Goal: Transaction & Acquisition: Purchase product/service

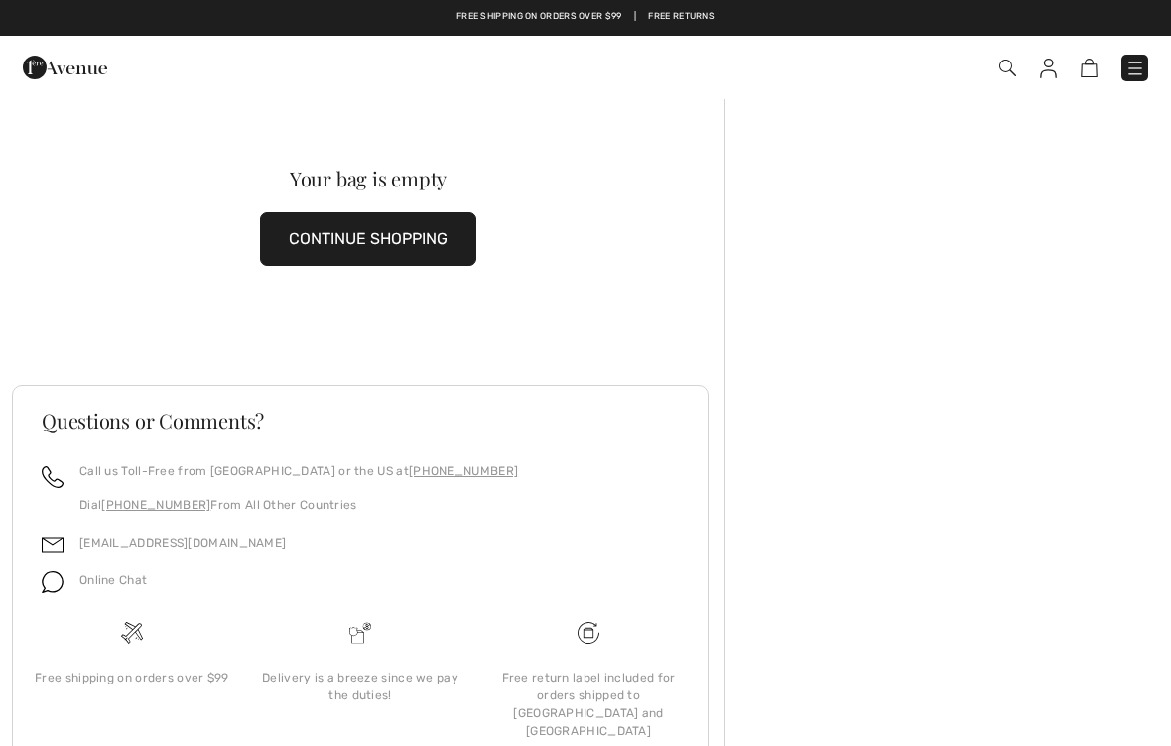
click at [1046, 73] on img at bounding box center [1048, 69] width 17 height 20
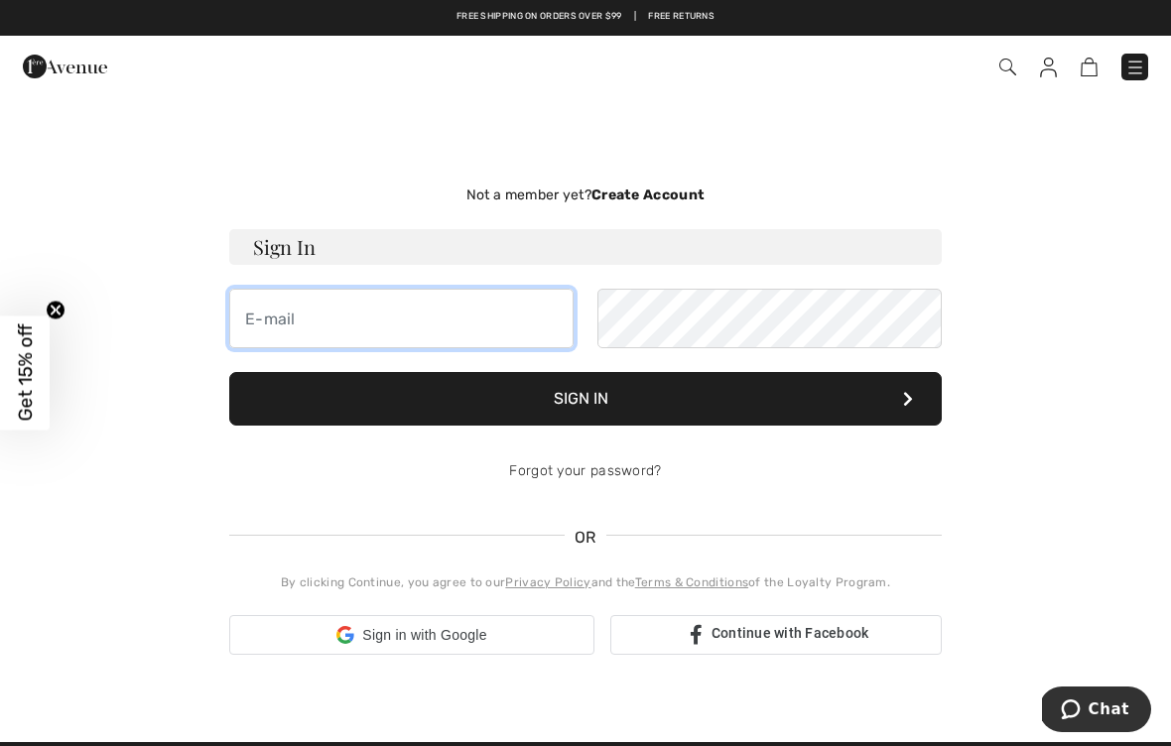
click at [322, 327] on input "email" at bounding box center [401, 319] width 344 height 60
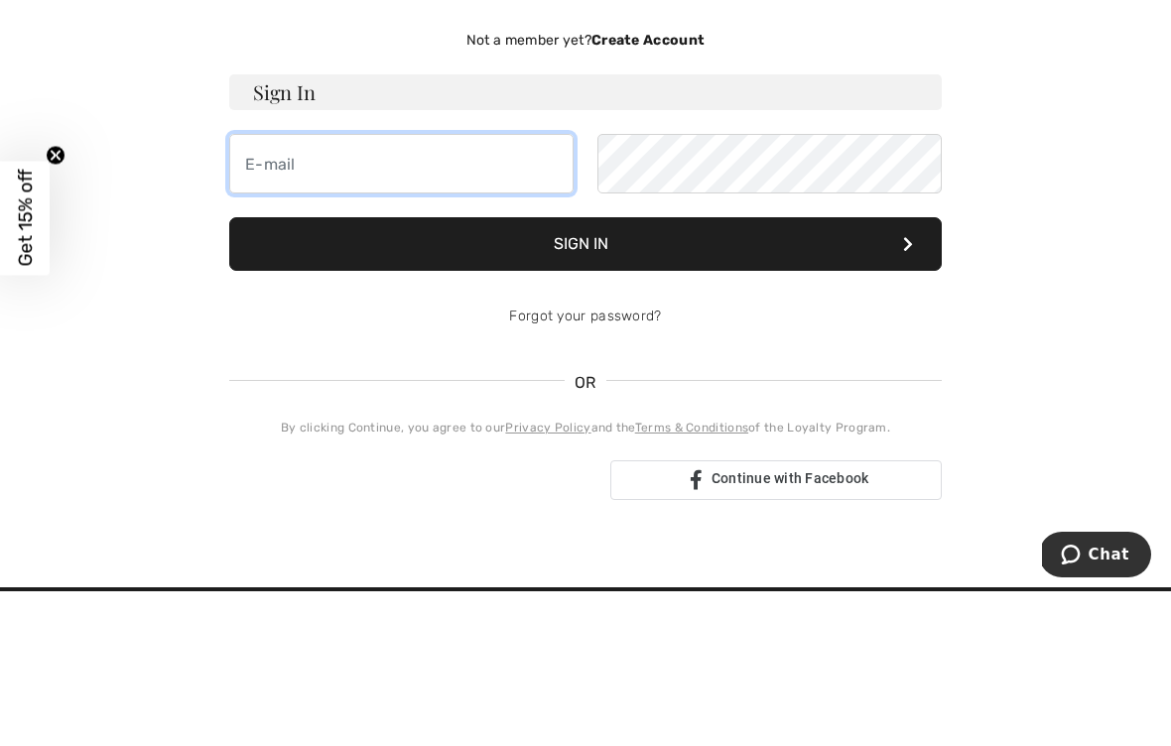
type input "tch4shoes1@charter.net"
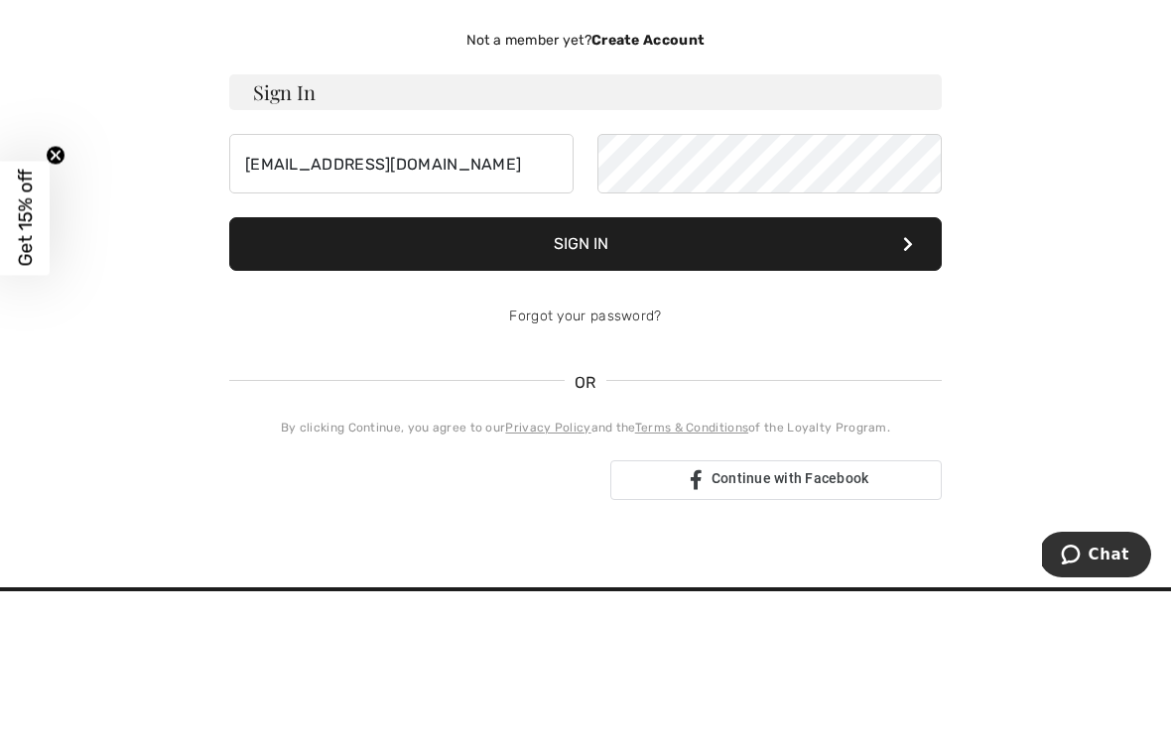
scroll to position [155, 0]
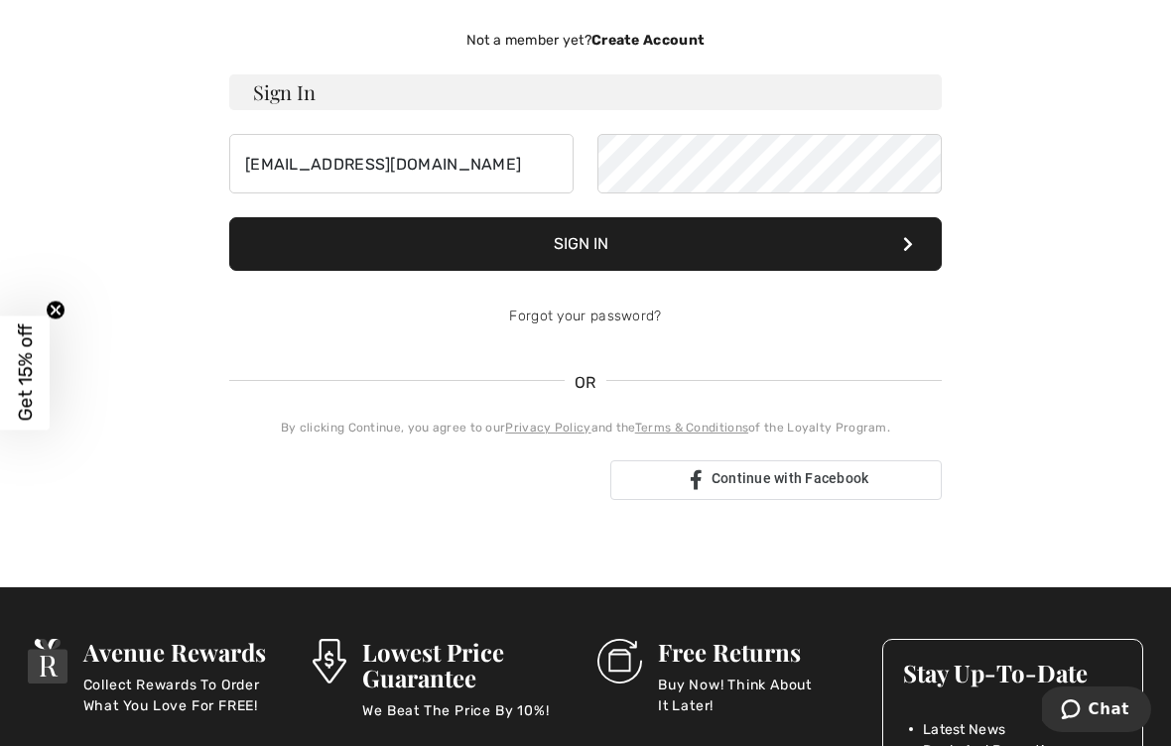
click at [617, 239] on button "Sign In" at bounding box center [585, 244] width 712 height 54
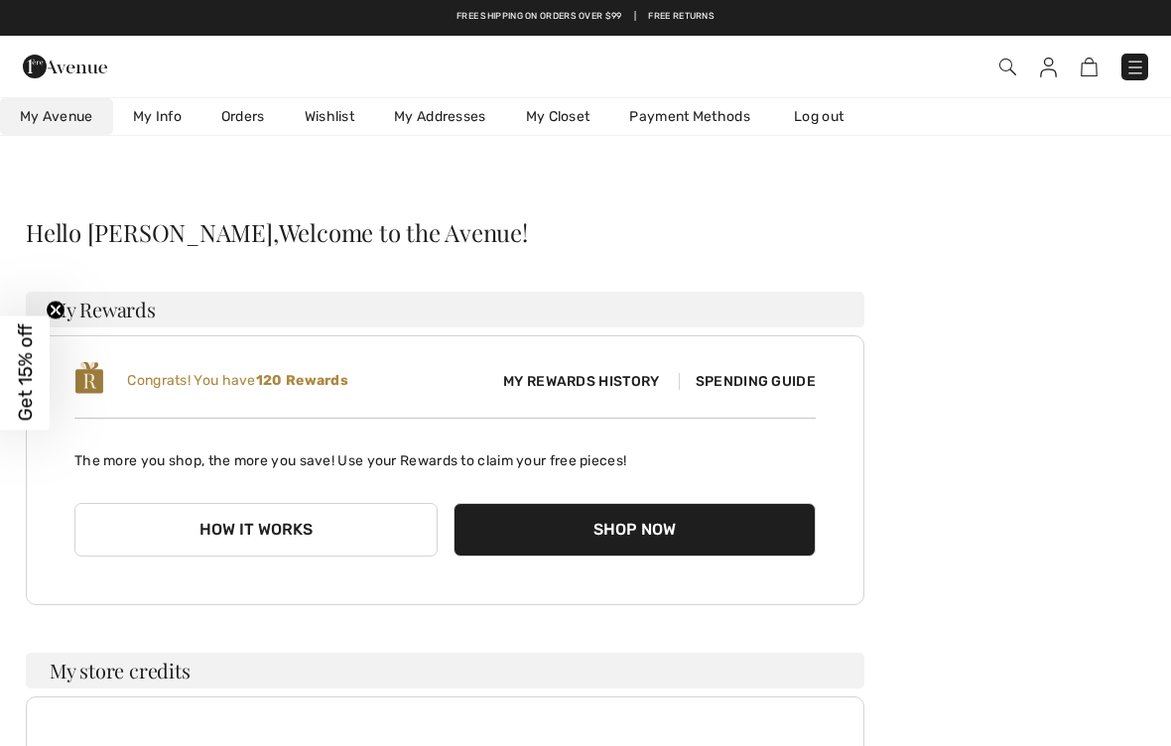
click at [1093, 64] on img at bounding box center [1089, 67] width 17 height 19
click at [1095, 72] on img at bounding box center [1089, 67] width 17 height 19
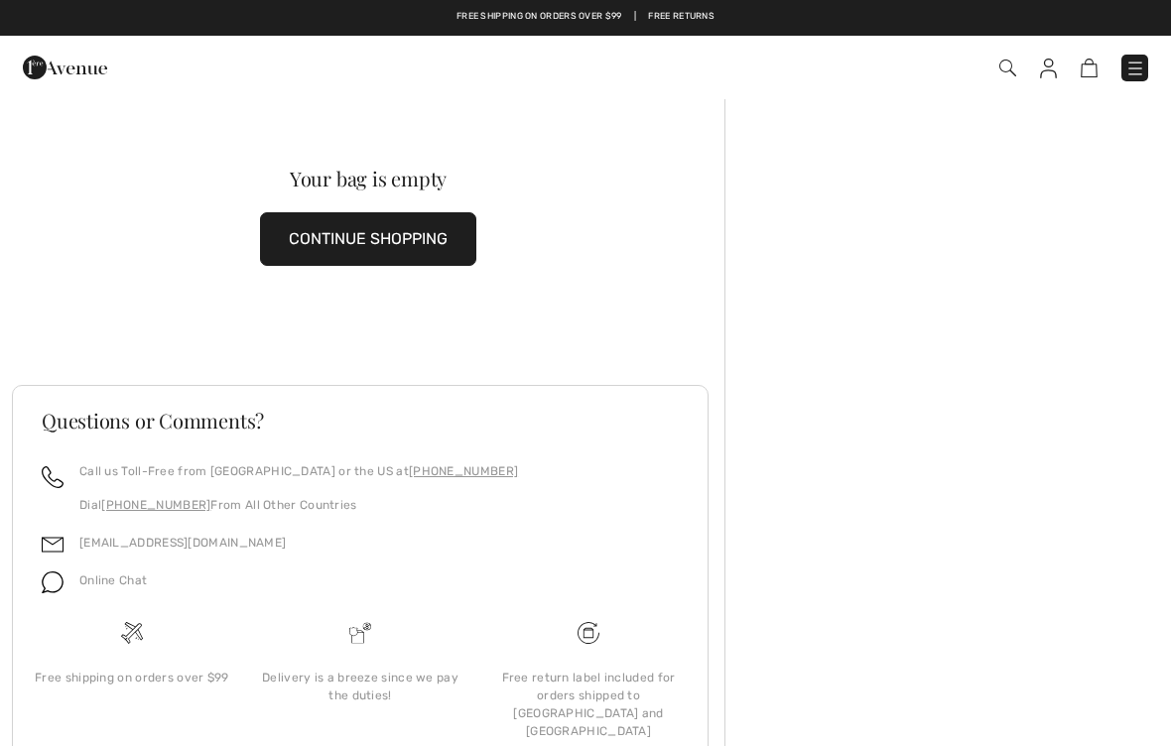
click at [393, 250] on button "CONTINUE SHOPPING" at bounding box center [368, 239] width 216 height 54
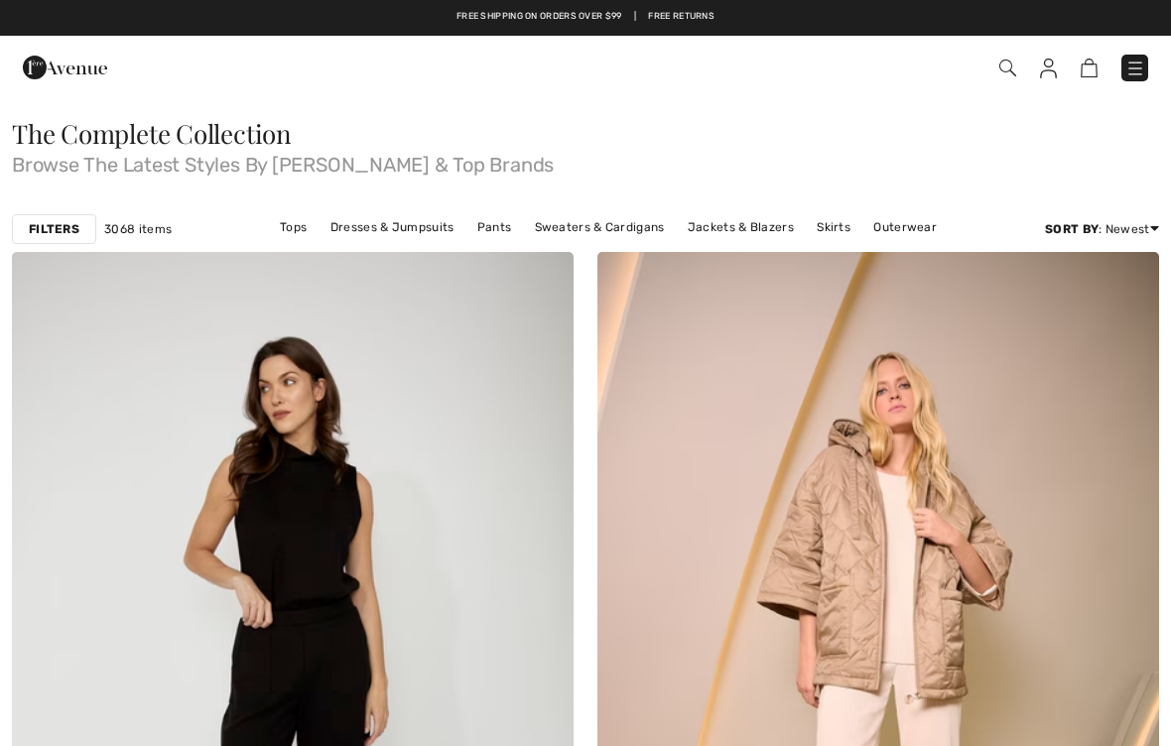
checkbox input "true"
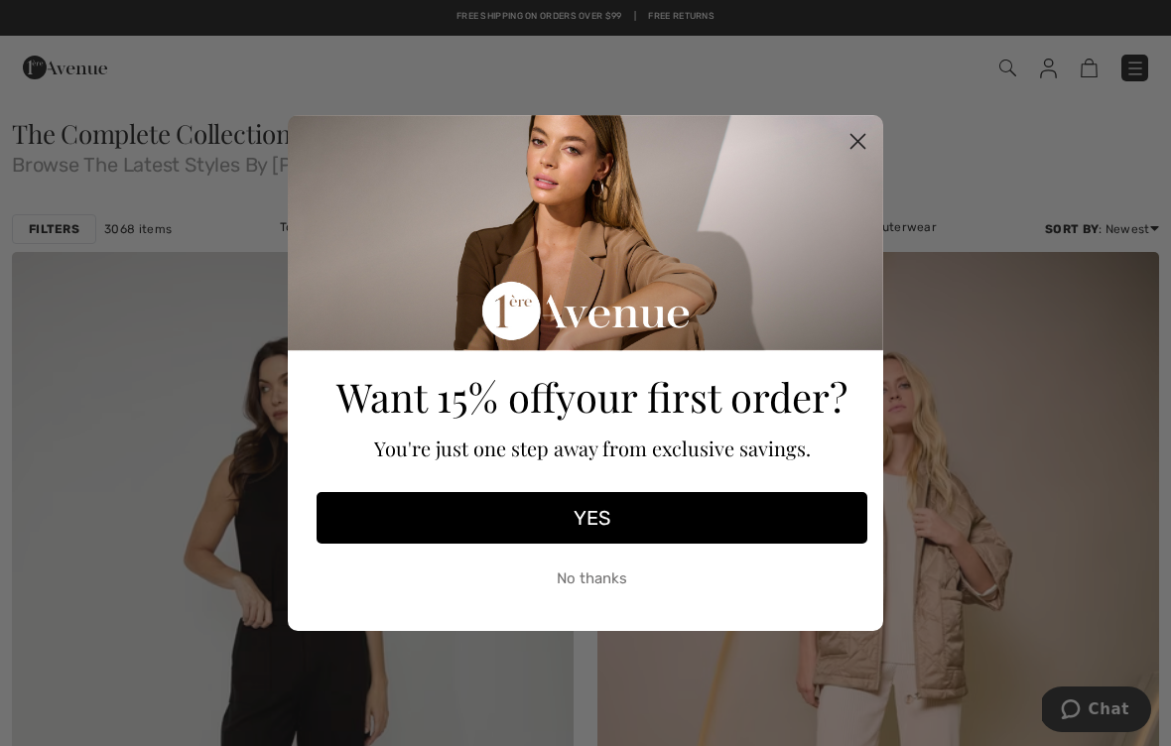
click at [856, 144] on icon "Close dialog" at bounding box center [858, 142] width 14 height 14
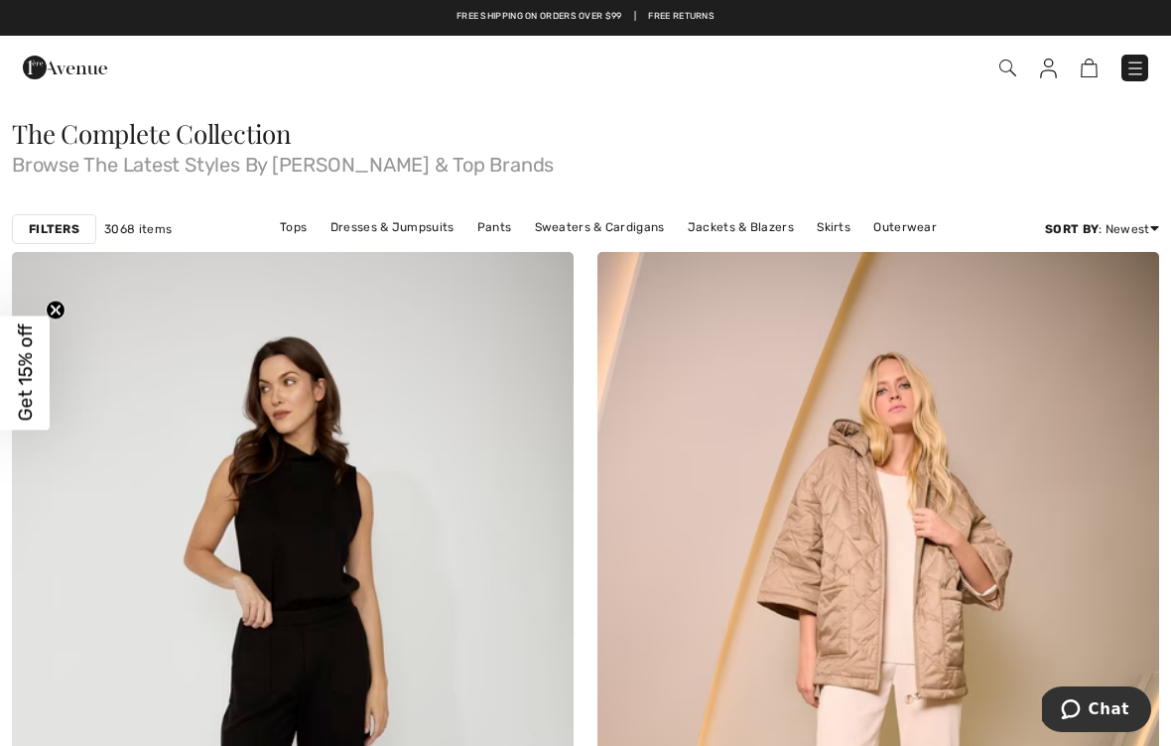
click at [1004, 72] on img at bounding box center [1007, 68] width 17 height 17
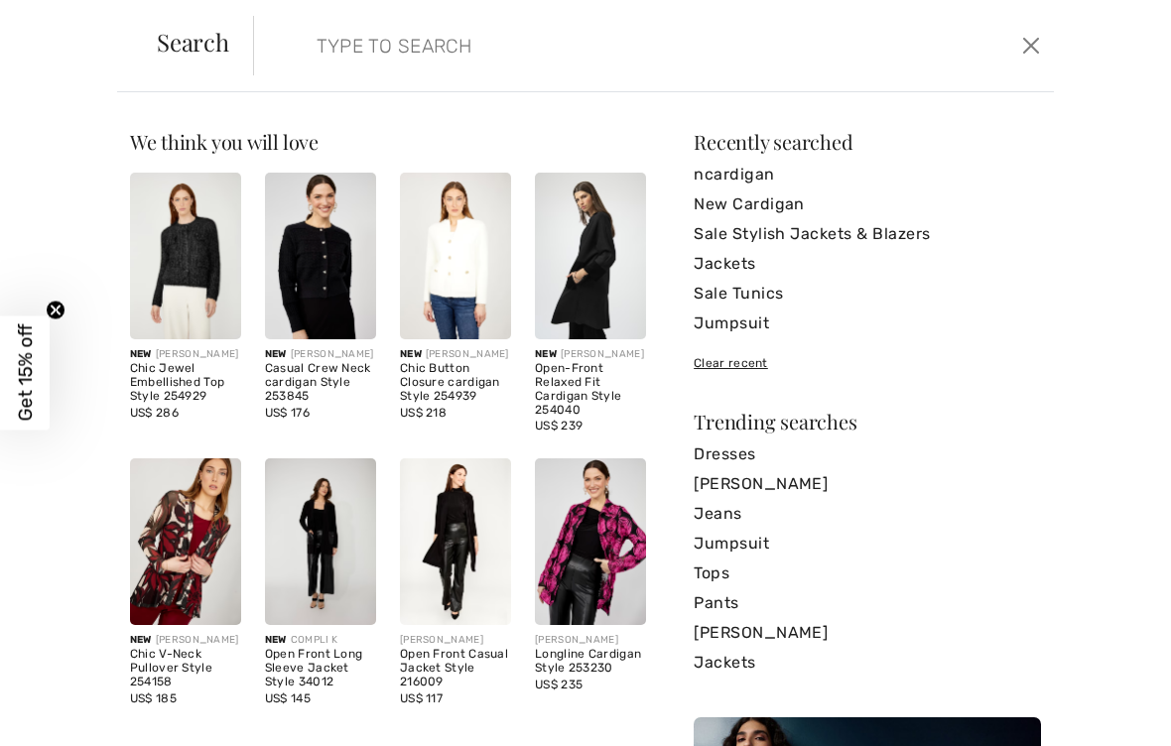
click at [877, 238] on link "Sale Stylish Jackets & Blazers" at bounding box center [867, 234] width 347 height 30
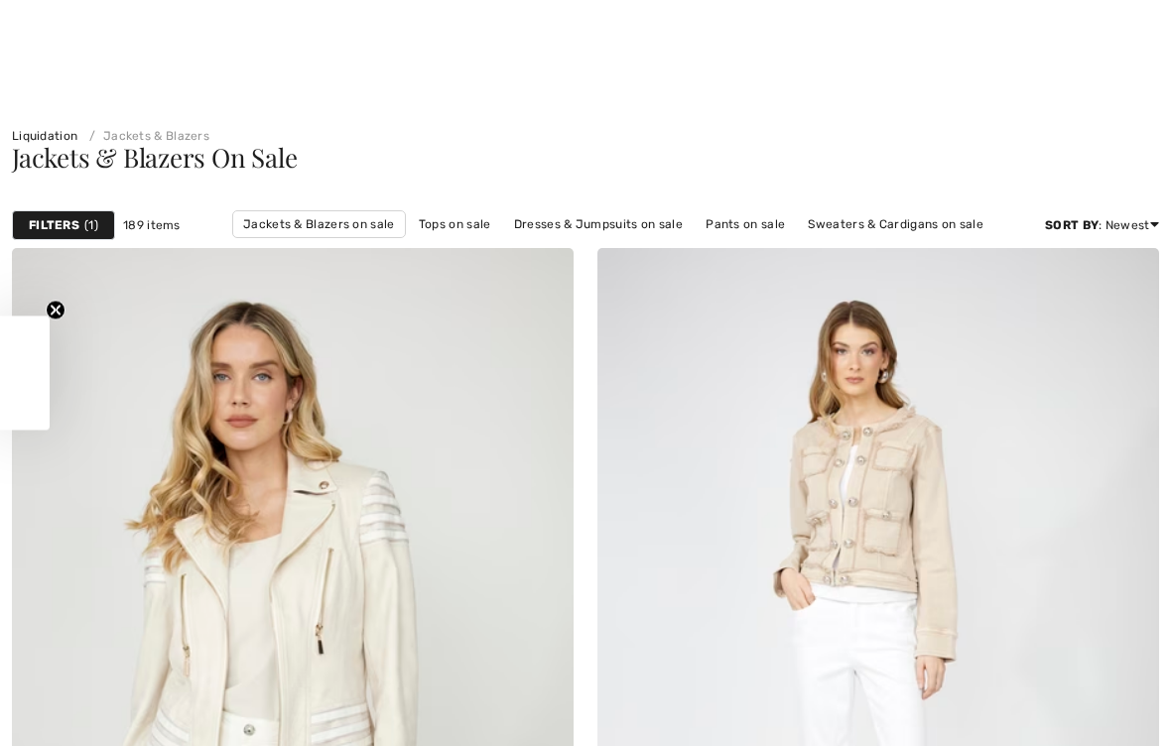
checkbox input "true"
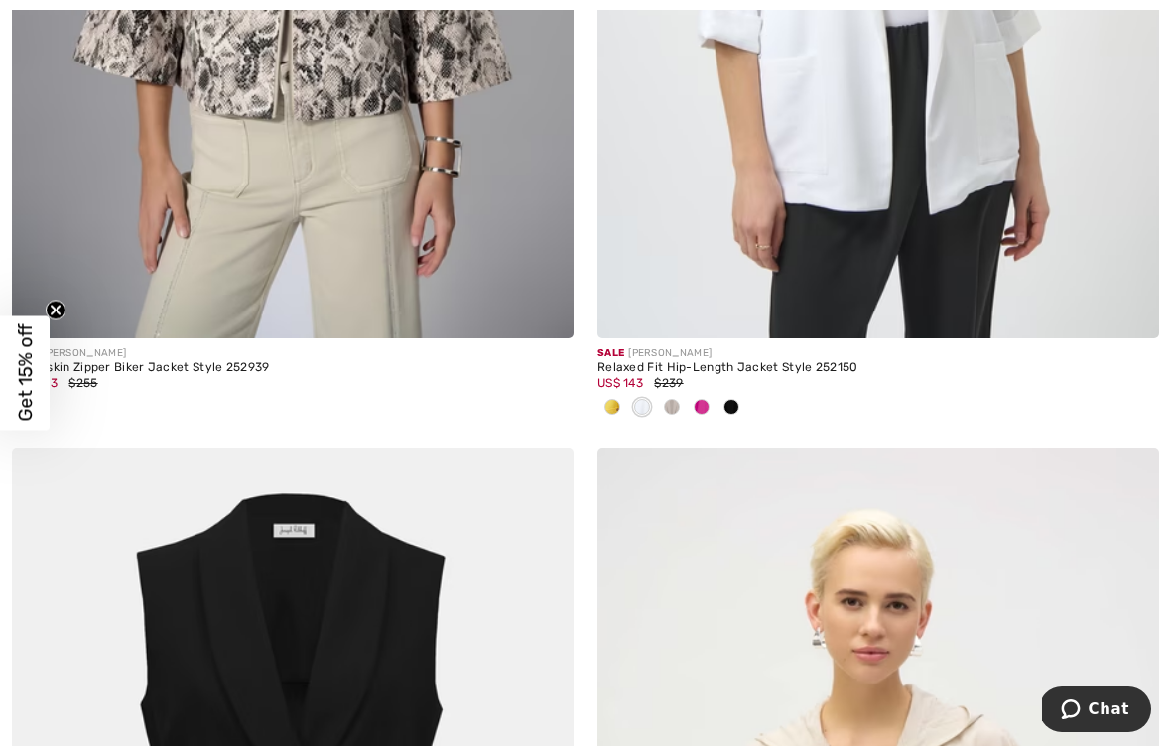
scroll to position [2634, 0]
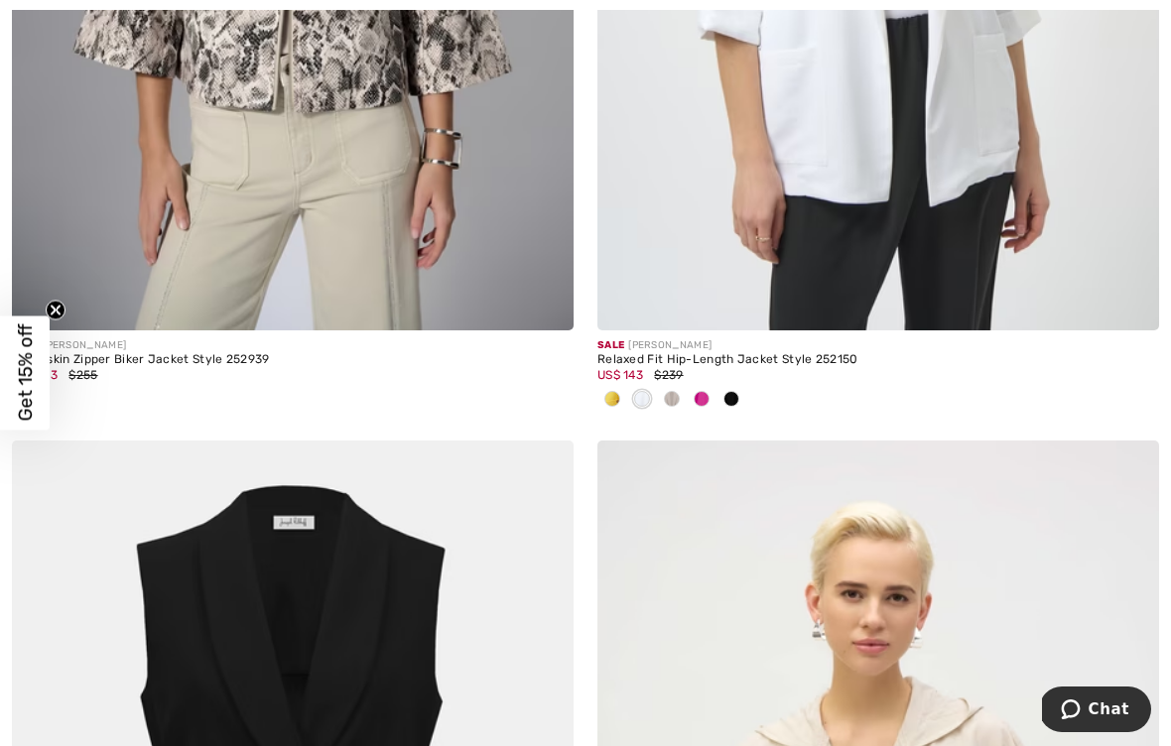
click at [708, 401] on div at bounding box center [702, 400] width 30 height 33
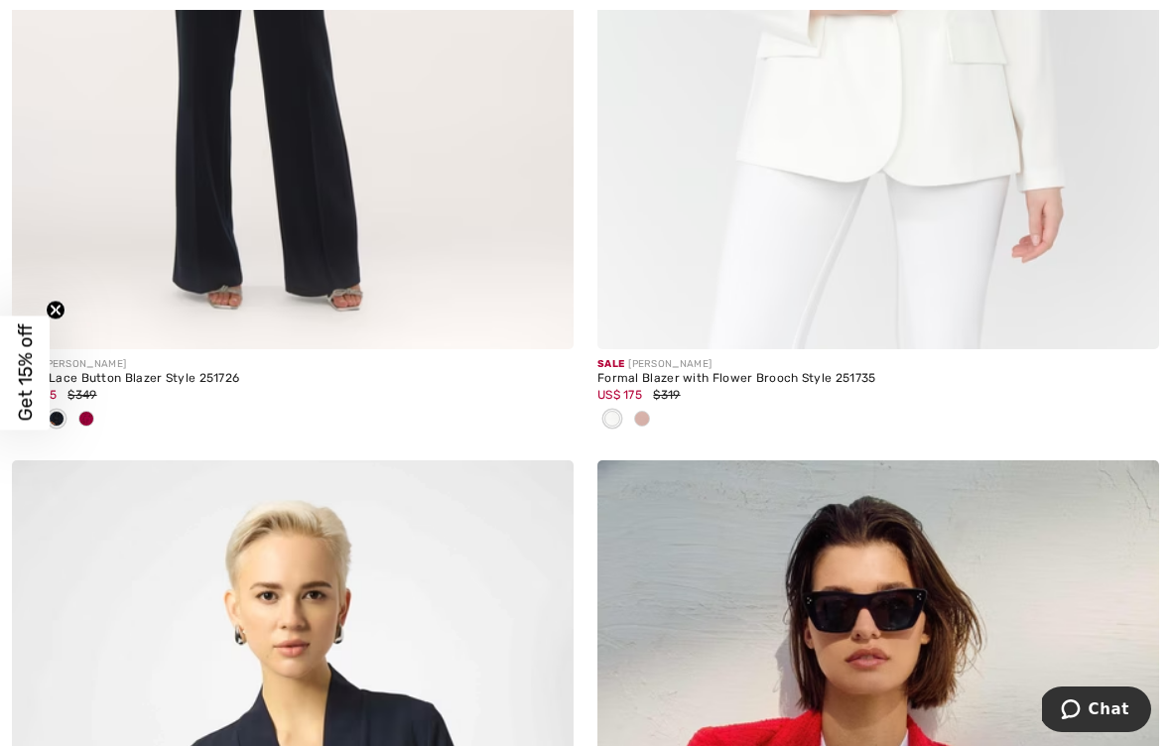
scroll to position [15254, 0]
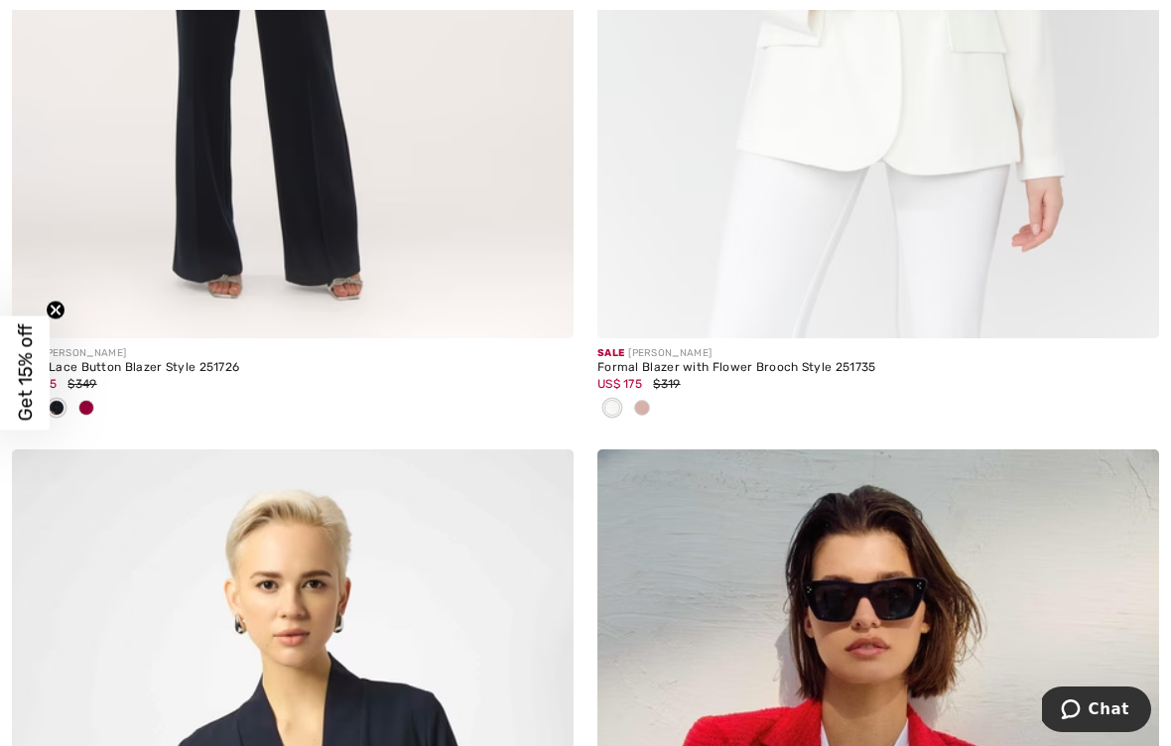
click at [645, 400] on span at bounding box center [642, 408] width 16 height 16
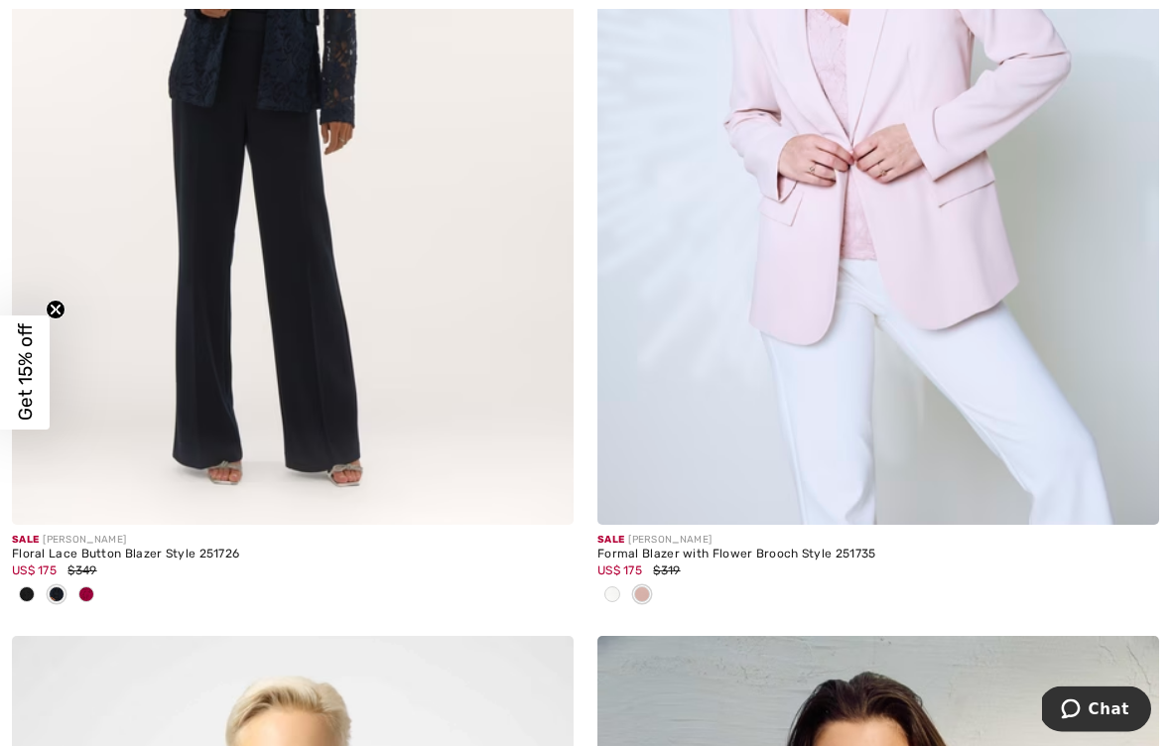
scroll to position [15082, 0]
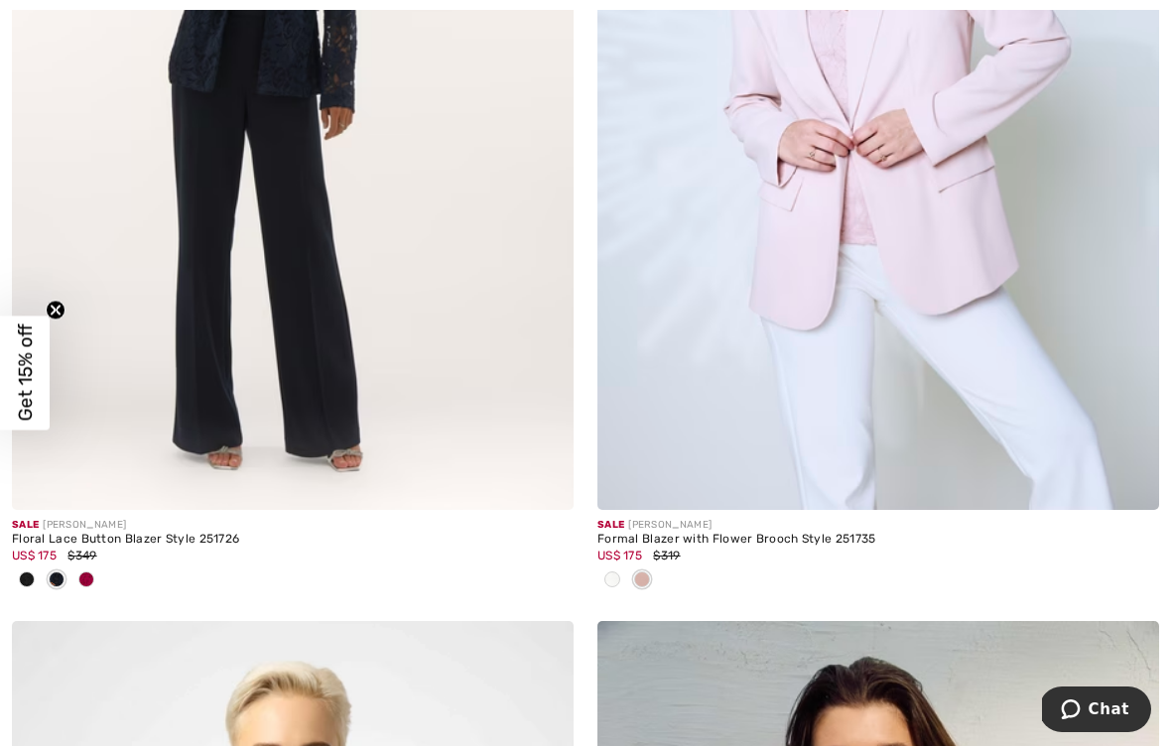
click at [106, 579] on div at bounding box center [293, 581] width 562 height 33
click at [99, 576] on div at bounding box center [86, 581] width 30 height 33
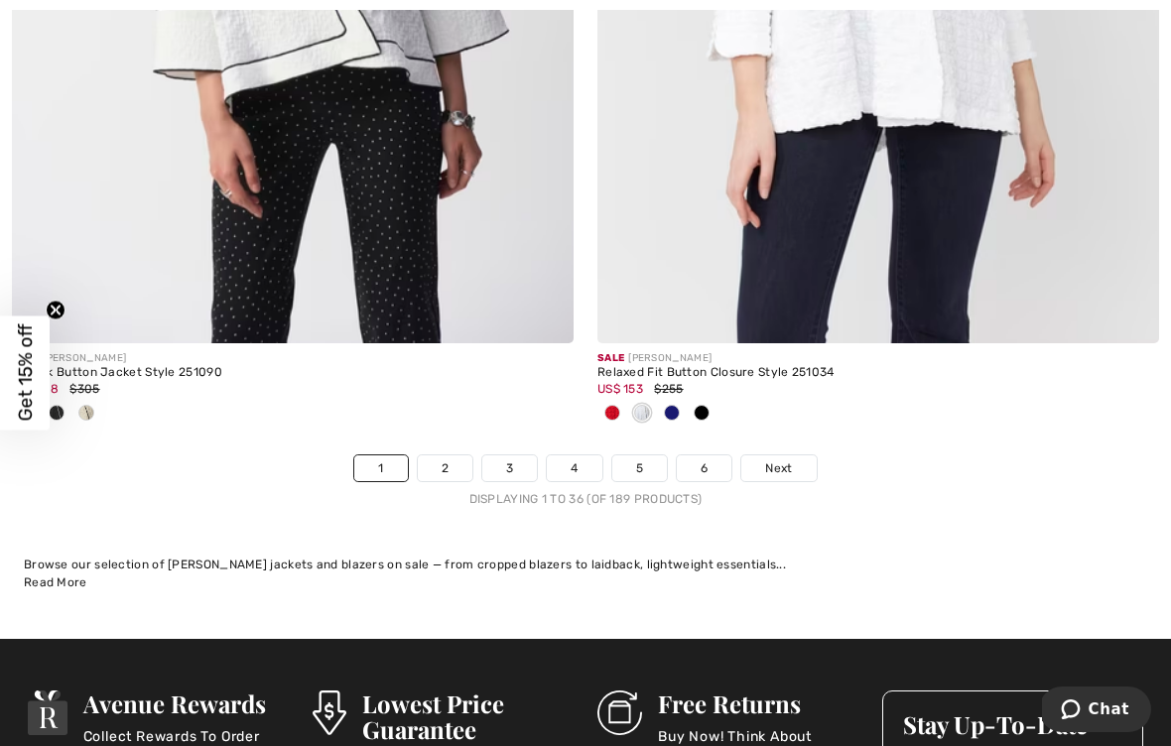
scroll to position [17160, 0]
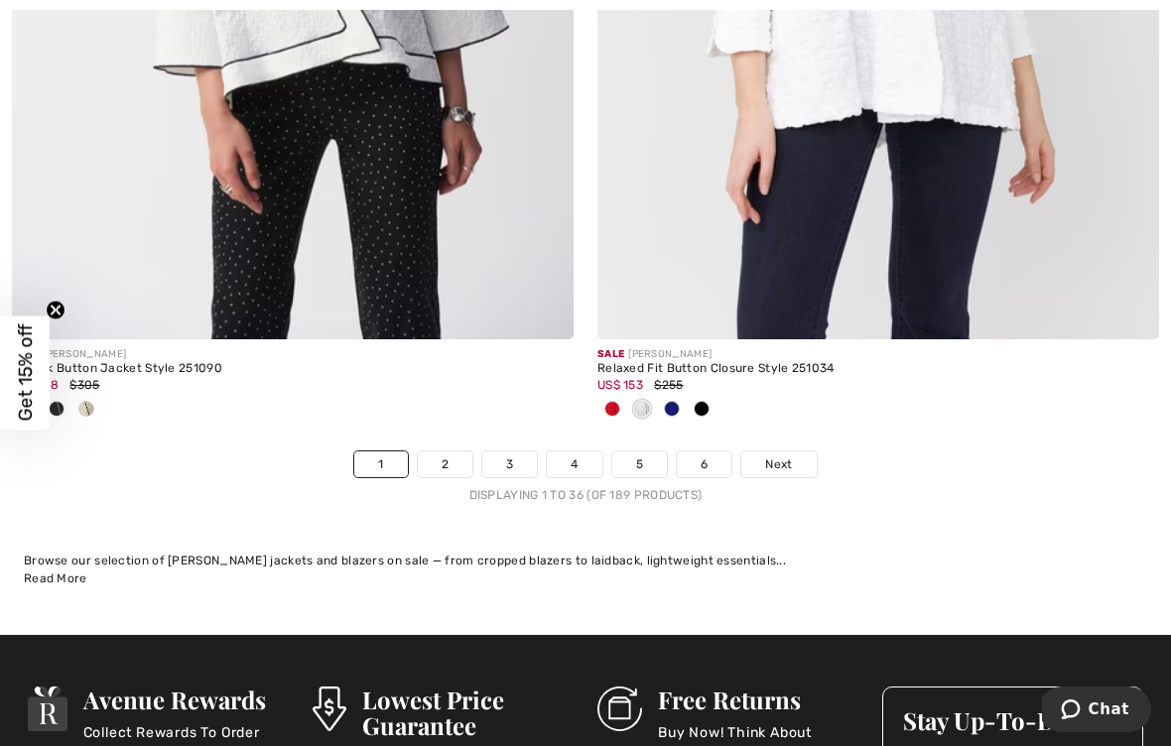
click at [677, 403] on div at bounding box center [672, 410] width 30 height 33
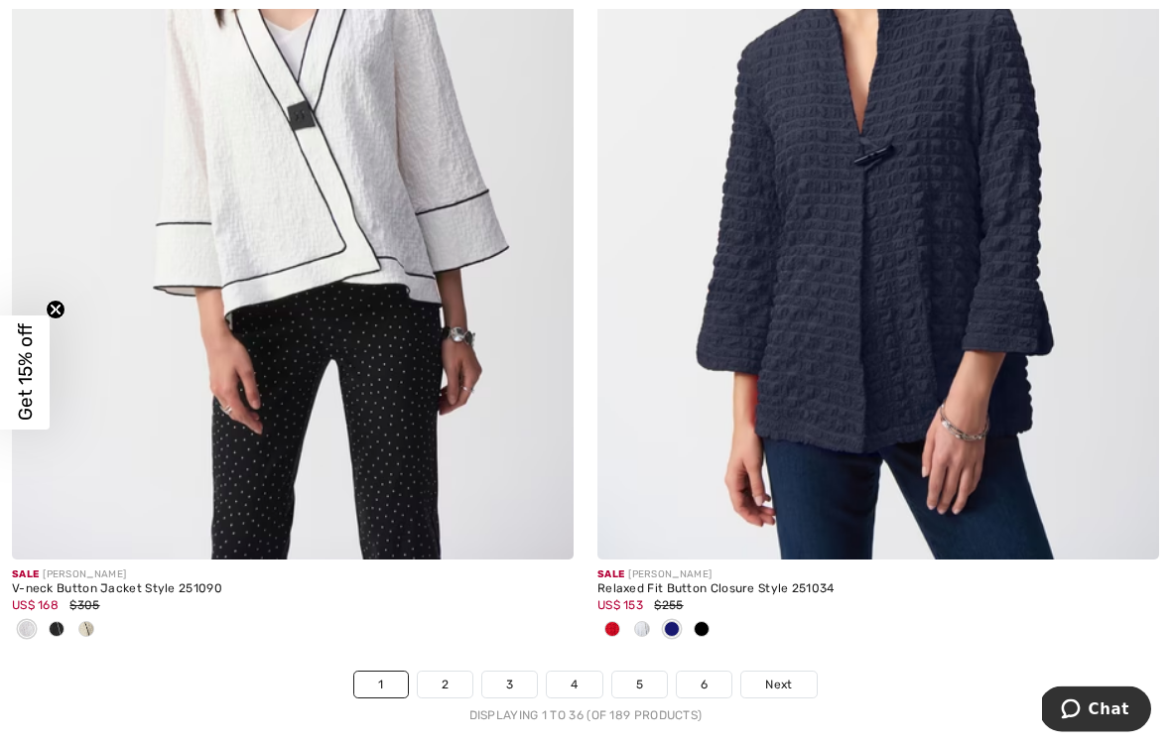
scroll to position [17064, 0]
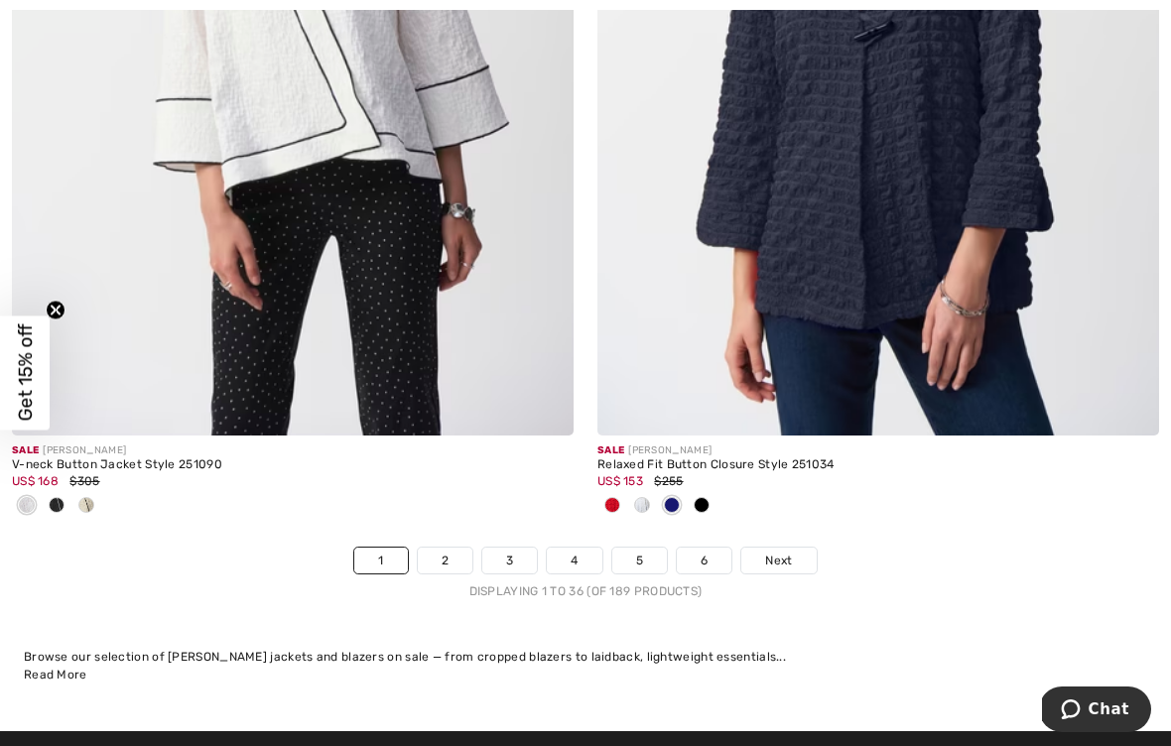
click at [462, 548] on link "2" at bounding box center [445, 561] width 55 height 26
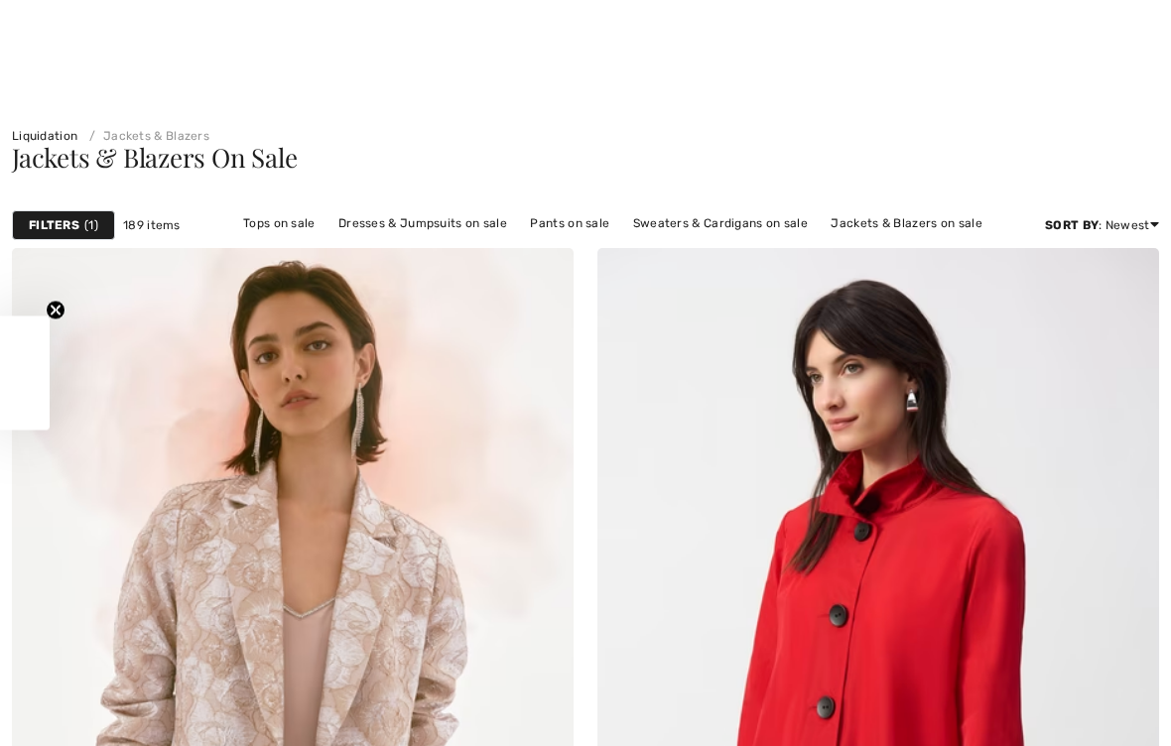
checkbox input "true"
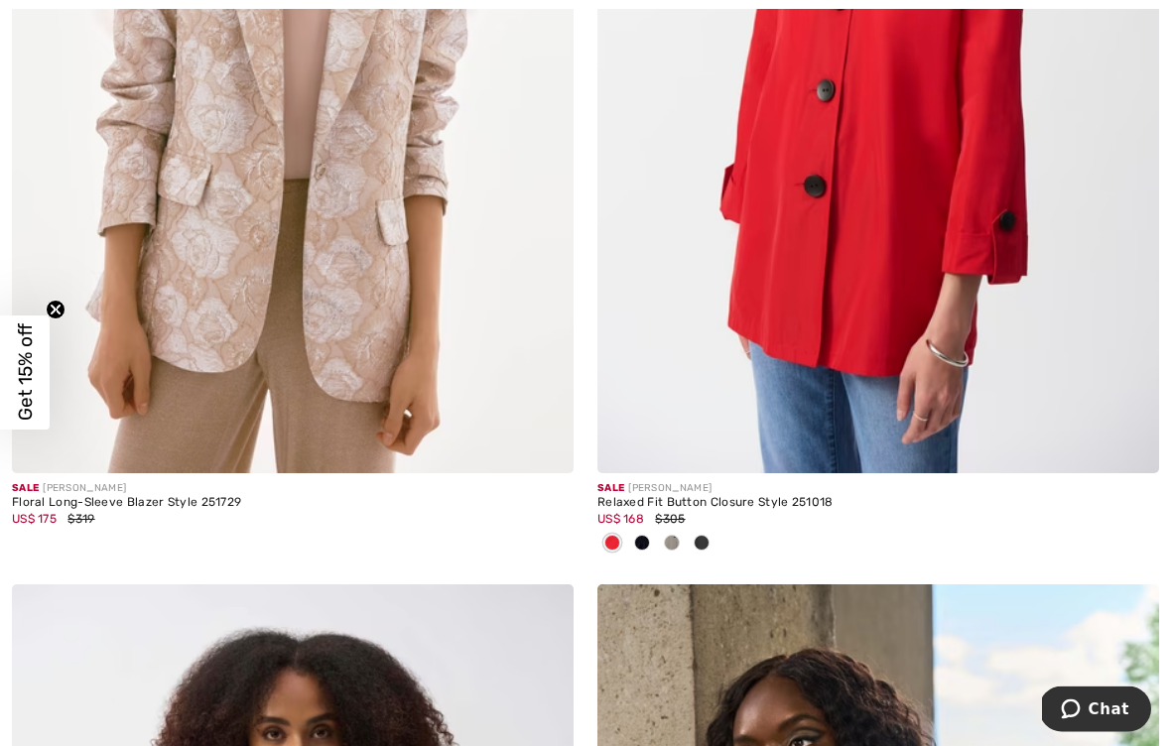
scroll to position [617, 0]
click at [1126, 435] on img at bounding box center [1129, 444] width 18 height 18
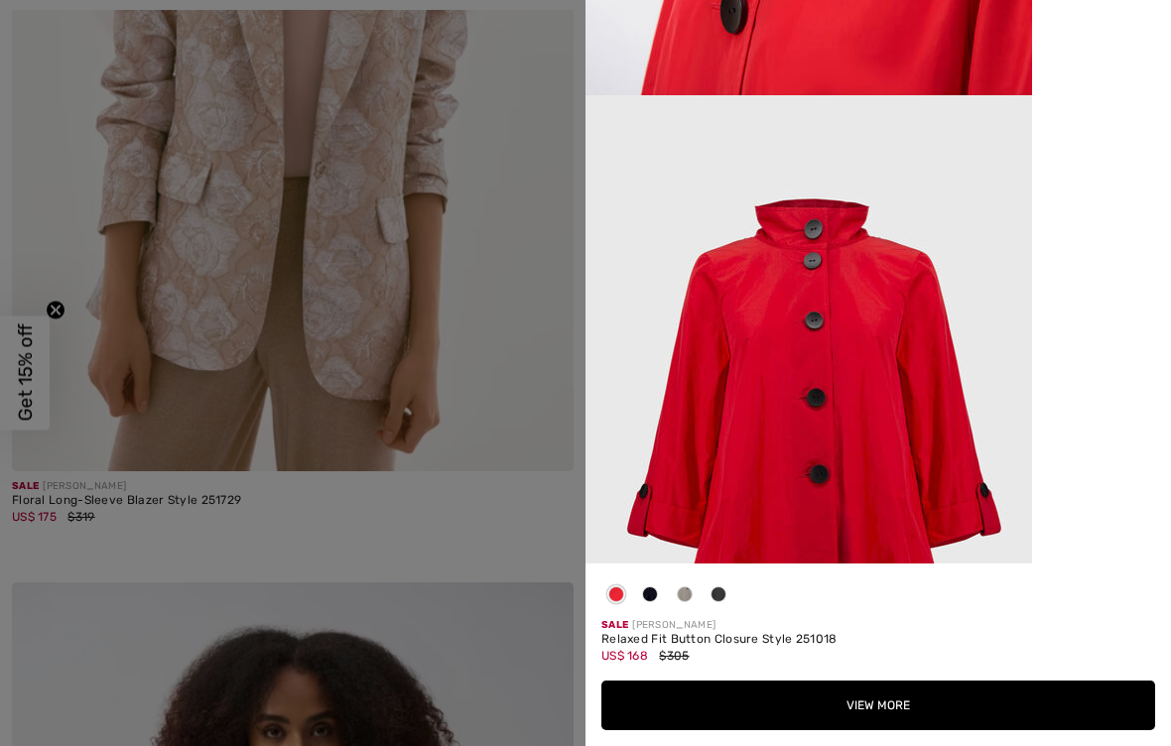
scroll to position [2206, 0]
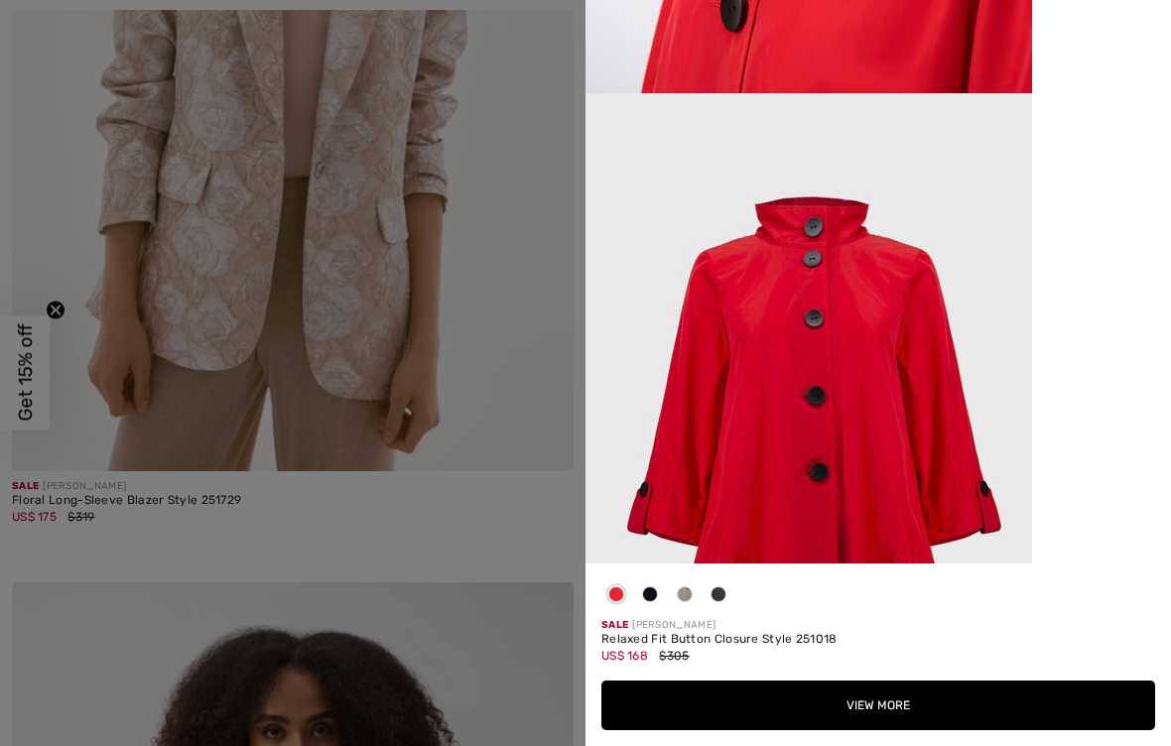
click at [884, 726] on button "View More" at bounding box center [878, 706] width 554 height 50
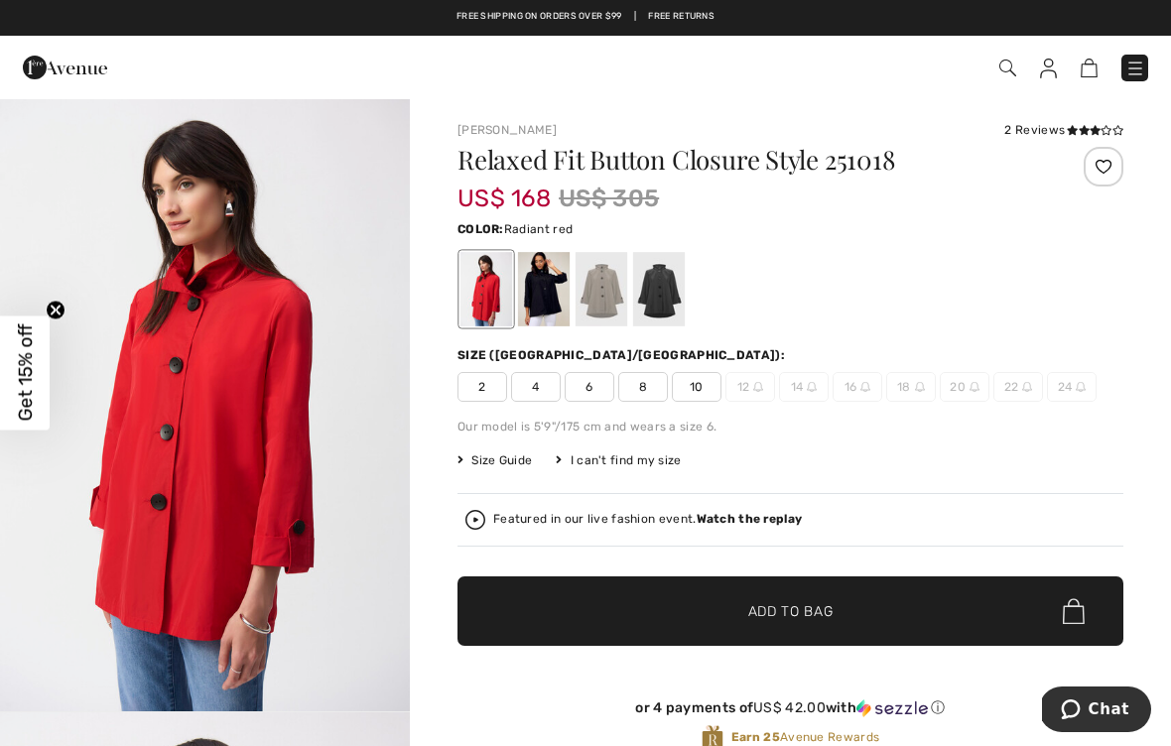
click at [704, 394] on span "10" at bounding box center [697, 387] width 50 height 30
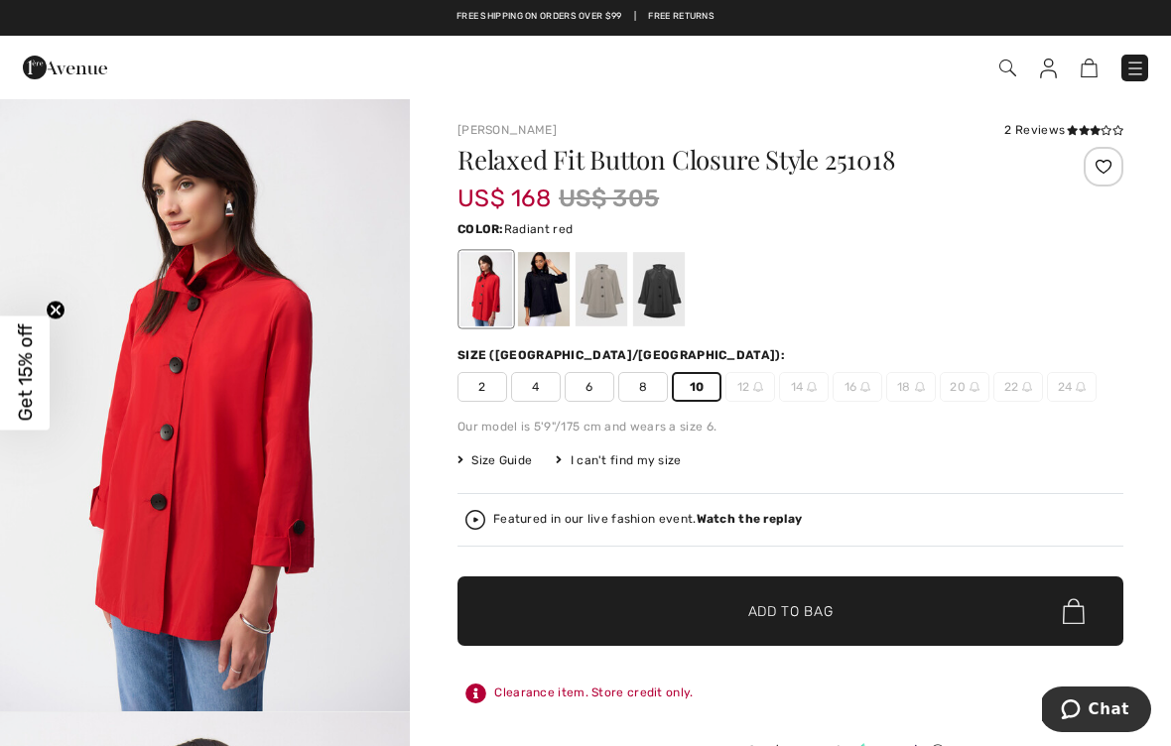
click at [776, 623] on span "✔ Added to Bag Add to Bag" at bounding box center [790, 611] width 666 height 69
